Goal: Task Accomplishment & Management: Use online tool/utility

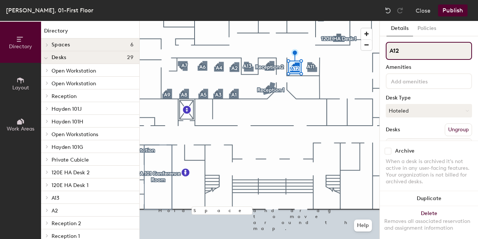
click at [413, 54] on input "A12" at bounding box center [429, 51] width 86 height 18
type input "A10"
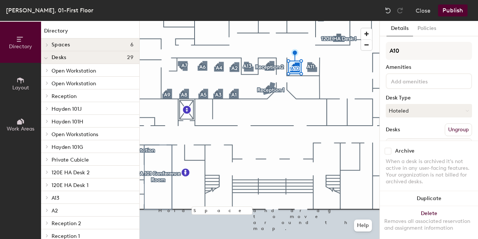
click at [457, 10] on button "Publish" at bounding box center [452, 10] width 29 height 12
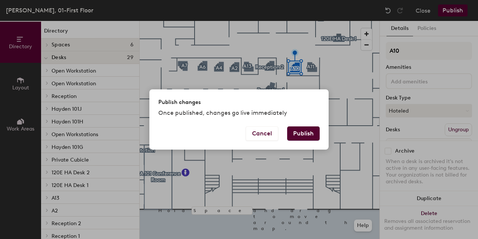
click at [308, 136] on button "Publish" at bounding box center [303, 133] width 32 height 14
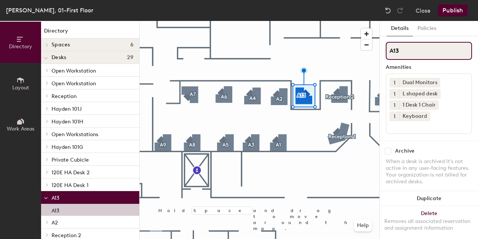
click at [420, 53] on input "A13" at bounding box center [429, 51] width 86 height 18
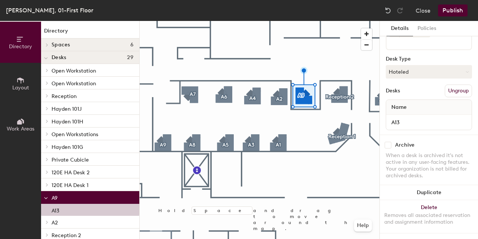
scroll to position [90, 0]
type input "A9"
click at [419, 118] on input "A13" at bounding box center [429, 122] width 83 height 10
type input "A9"
click at [458, 10] on button "Publish" at bounding box center [452, 10] width 29 height 12
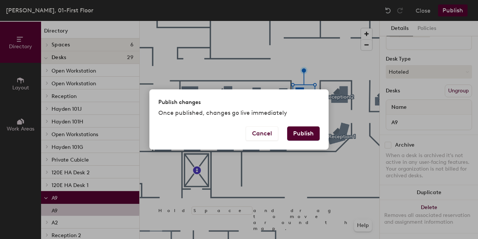
click at [305, 139] on button "Publish" at bounding box center [303, 133] width 32 height 14
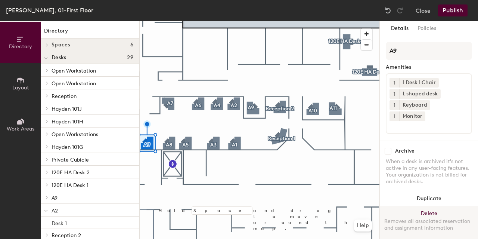
click at [436, 218] on div "Removes all associated reservation and assignment information" at bounding box center [428, 224] width 89 height 13
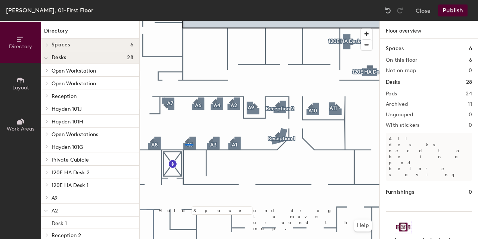
click at [184, 21] on div at bounding box center [260, 21] width 240 height 0
click at [255, 21] on div at bounding box center [260, 21] width 240 height 0
